Goal: Task Accomplishment & Management: Complete application form

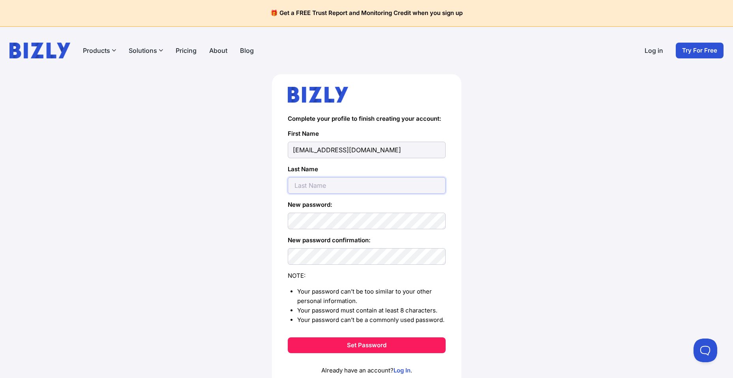
click at [361, 185] on input "text" at bounding box center [367, 185] width 158 height 17
type input "zhang"
click at [514, 268] on div "Complete your profile to finish creating your account: First Name helen71638@gm…" at bounding box center [366, 243] width 701 height 339
click at [361, 345] on button "Set Password" at bounding box center [367, 345] width 158 height 16
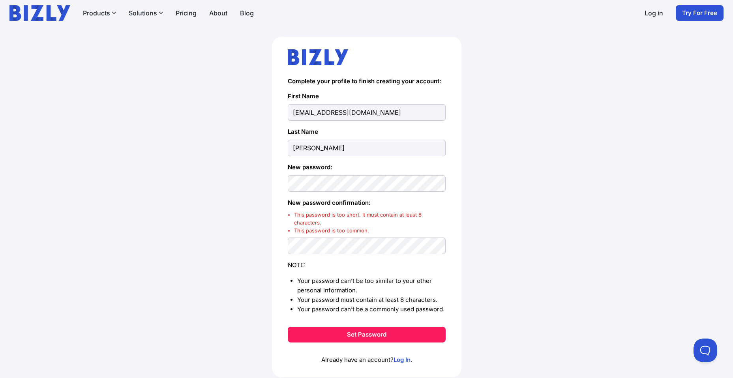
scroll to position [38, 0]
click at [363, 328] on button "Set Password" at bounding box center [367, 334] width 158 height 16
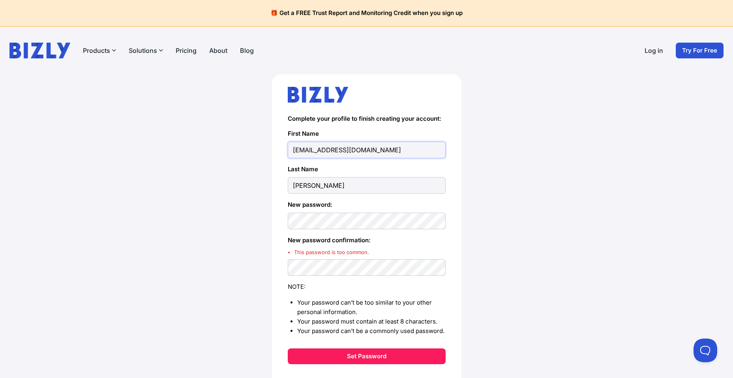
click at [373, 156] on input "[EMAIL_ADDRESS][DOMAIN_NAME]" at bounding box center [367, 150] width 158 height 17
type input "[PERSON_NAME]"
drag, startPoint x: 477, startPoint y: 170, endPoint x: 481, endPoint y: 172, distance: 4.1
click at [477, 170] on div "Complete your profile to finish creating your account: First Name helen Last Na…" at bounding box center [366, 249] width 701 height 350
click at [318, 190] on input "[PERSON_NAME]" at bounding box center [367, 185] width 158 height 17
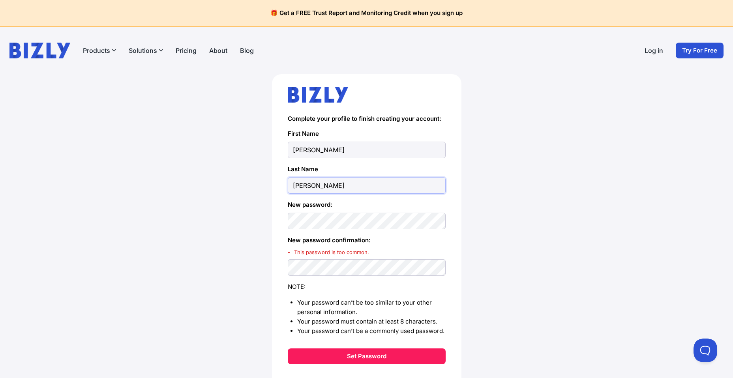
click at [297, 188] on input "[PERSON_NAME]" at bounding box center [367, 185] width 158 height 17
type input "hang"
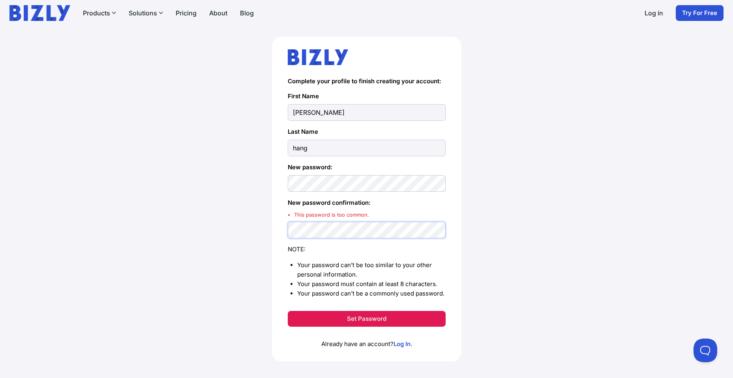
scroll to position [38, 0]
click at [360, 318] on button "Set Password" at bounding box center [367, 319] width 158 height 16
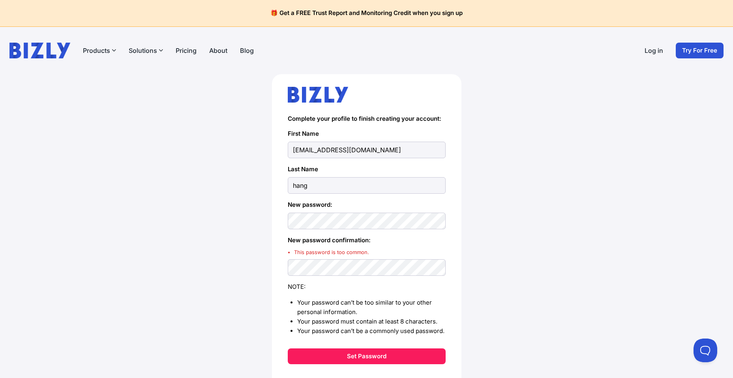
click at [693, 56] on link "Try For Free" at bounding box center [700, 51] width 48 height 16
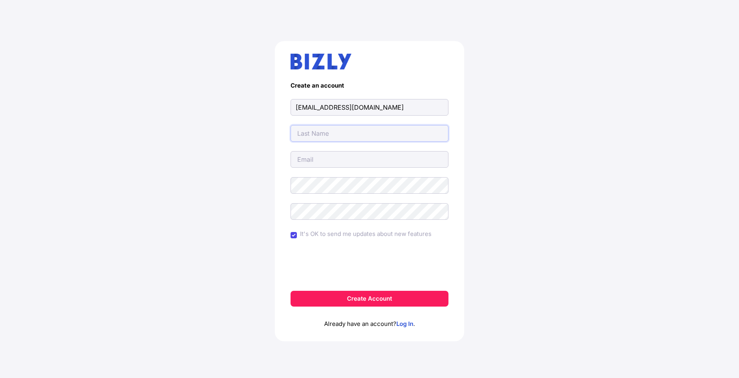
type input "[EMAIL_ADDRESS][DOMAIN_NAME]"
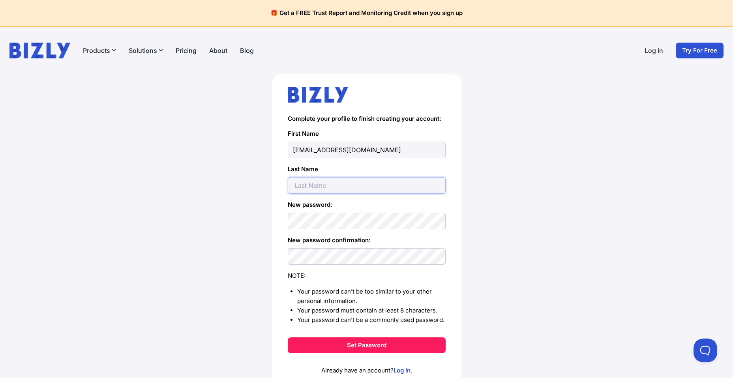
click at [335, 185] on input "text" at bounding box center [367, 185] width 158 height 17
type input "hang"
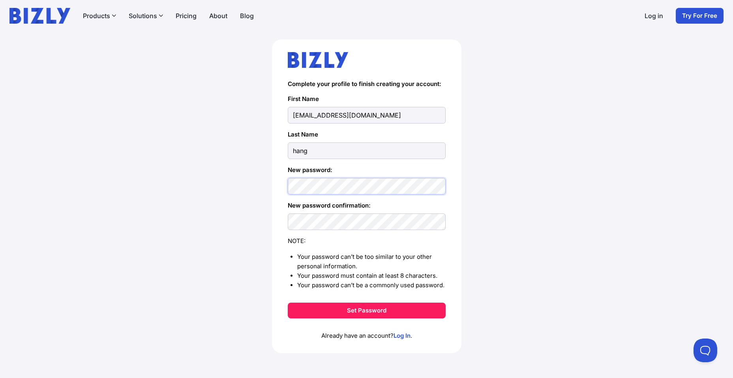
scroll to position [35, 0]
click at [363, 316] on button "Set Password" at bounding box center [367, 310] width 158 height 16
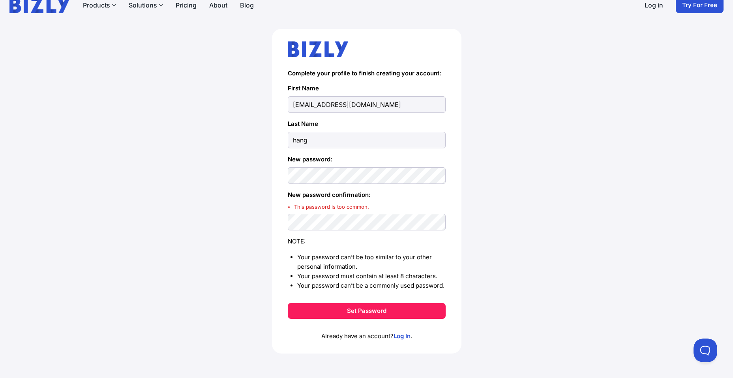
scroll to position [46, 0]
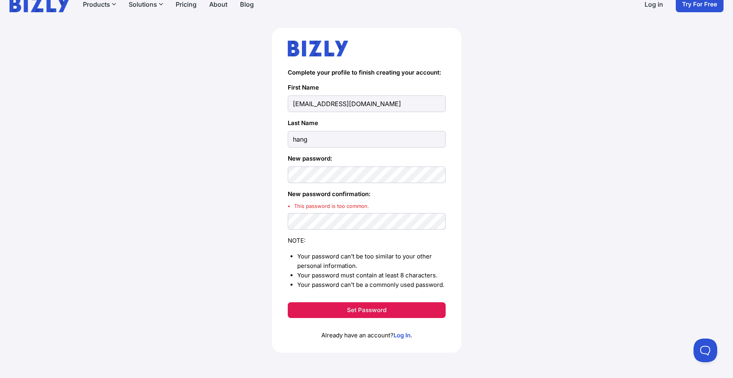
click at [374, 307] on button "Set Password" at bounding box center [367, 310] width 158 height 16
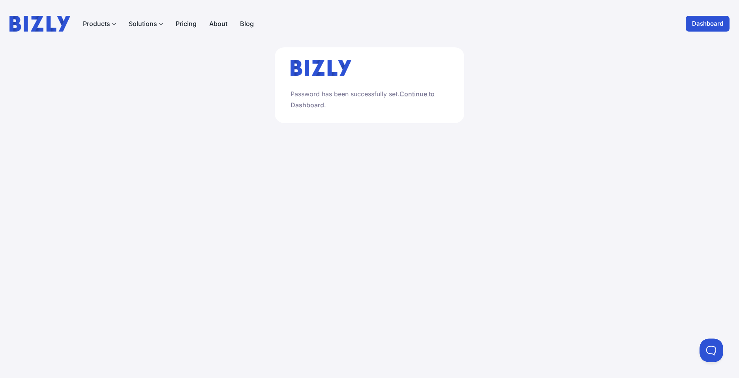
click at [313, 107] on link "Continue to Dashboard" at bounding box center [362, 99] width 144 height 19
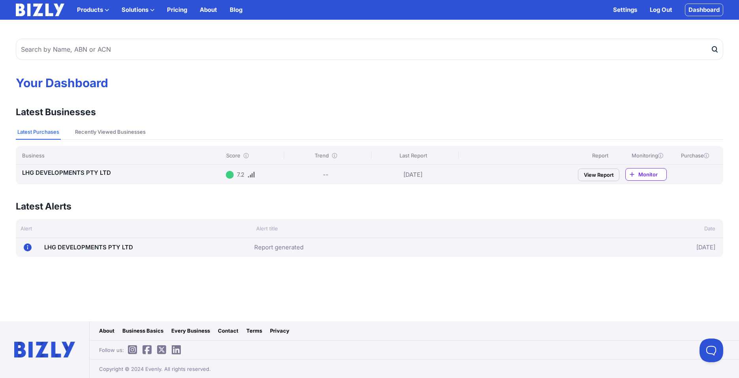
click at [593, 176] on link "View Report" at bounding box center [598, 175] width 41 height 13
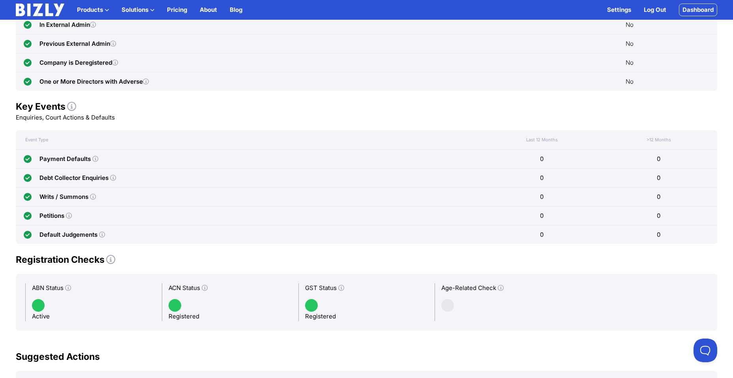
scroll to position [458, 0]
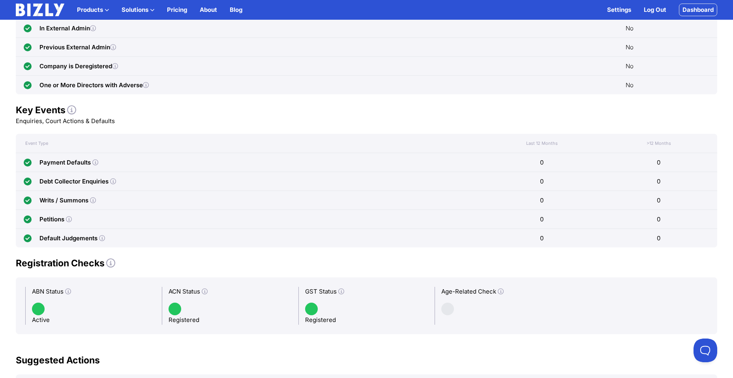
click at [69, 219] on icon at bounding box center [69, 219] width 6 height 6
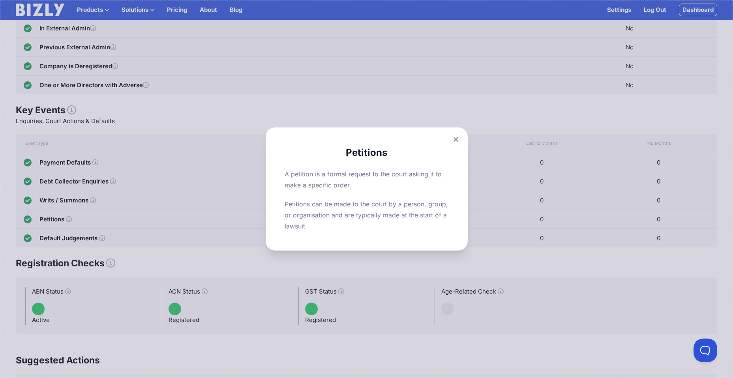
click at [458, 138] on icon at bounding box center [455, 139] width 5 height 5
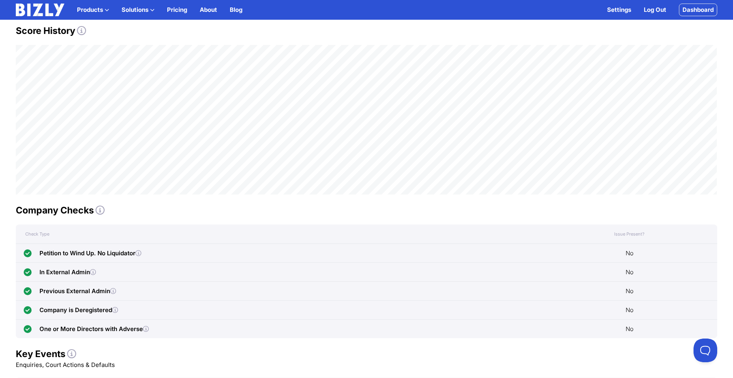
scroll to position [212, 0]
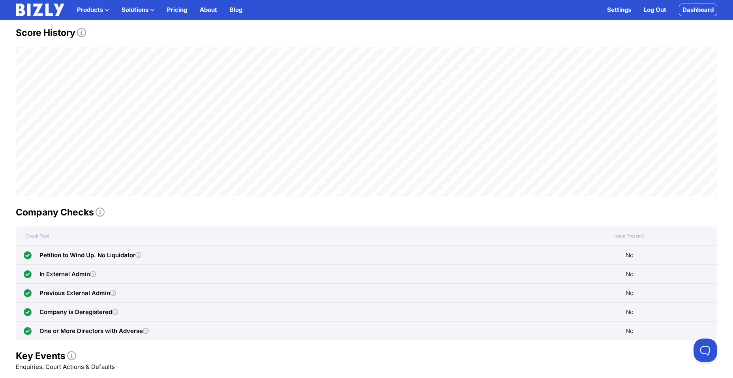
click at [81, 32] on icon at bounding box center [81, 32] width 9 height 9
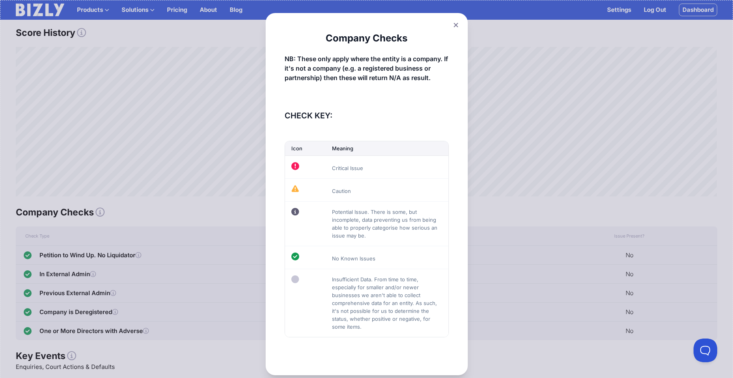
click at [455, 23] on icon at bounding box center [455, 24] width 5 height 5
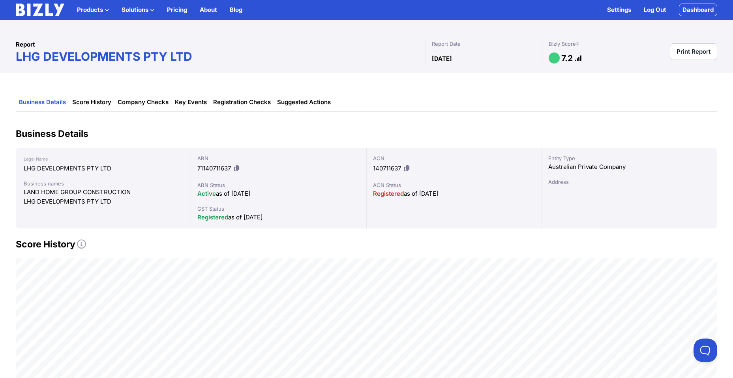
scroll to position [0, 0]
click at [704, 52] on link "Print Report" at bounding box center [693, 52] width 47 height 17
click at [409, 168] on icon at bounding box center [406, 169] width 5 height 6
click at [96, 104] on link "Score History" at bounding box center [91, 103] width 39 height 18
click at [140, 103] on link "Company Checks" at bounding box center [143, 103] width 51 height 18
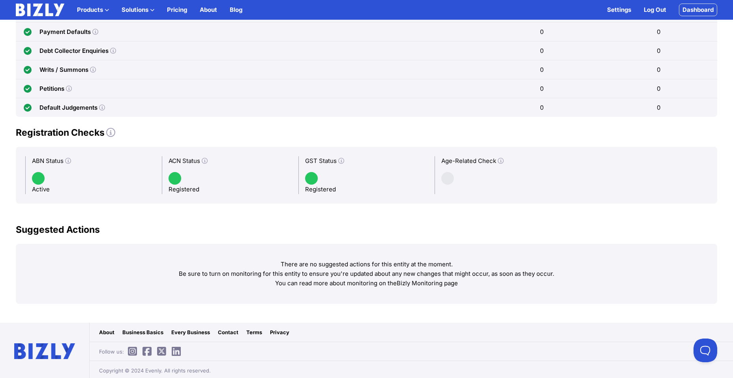
scroll to position [590, 0]
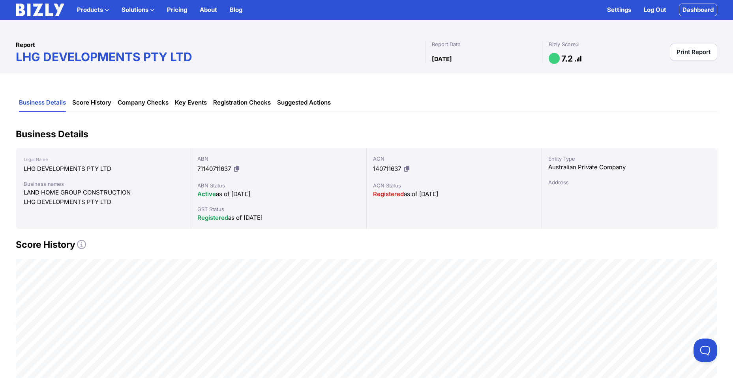
click at [579, 44] on icon at bounding box center [577, 44] width 3 height 0
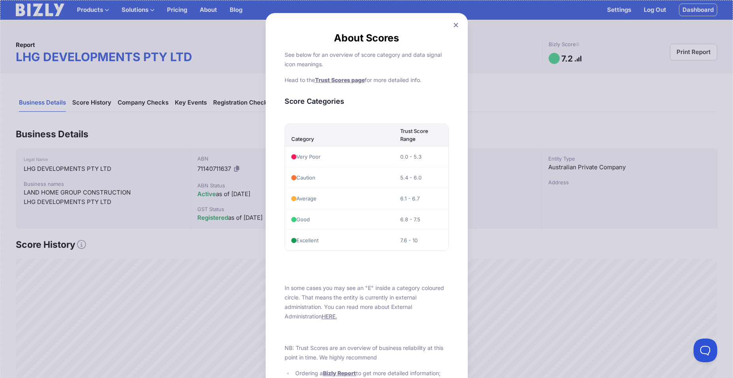
click at [458, 21] on button at bounding box center [455, 24] width 11 height 11
